Goal: Check status: Check status

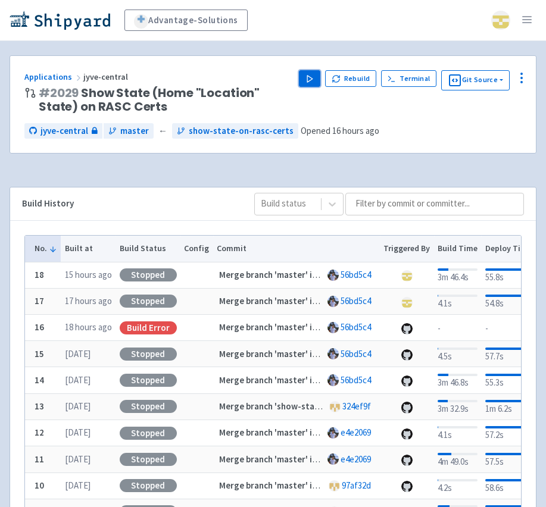
click at [311, 81] on icon "button" at bounding box center [309, 78] width 9 height 9
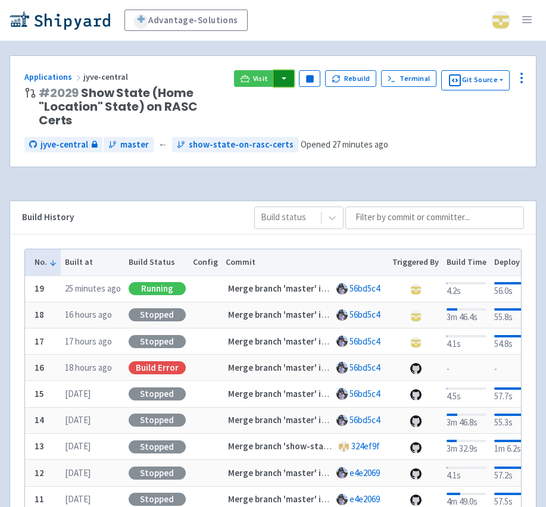
click at [283, 82] on button "button" at bounding box center [284, 78] width 20 height 17
click at [295, 124] on link "jyve-central (react)" at bounding box center [335, 121] width 124 height 18
